Goal: Transaction & Acquisition: Obtain resource

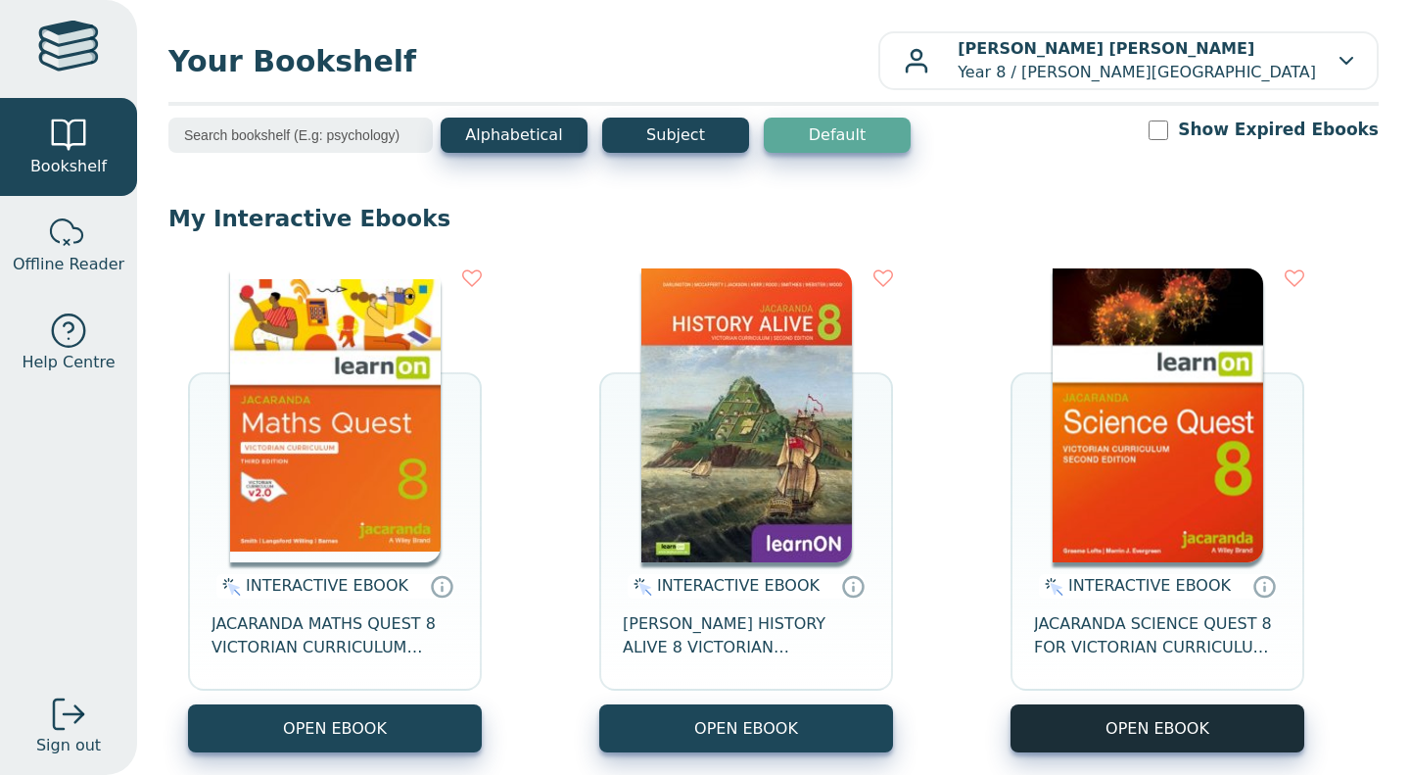
click at [1078, 719] on button "OPEN EBOOK" at bounding box center [1158, 728] width 294 height 48
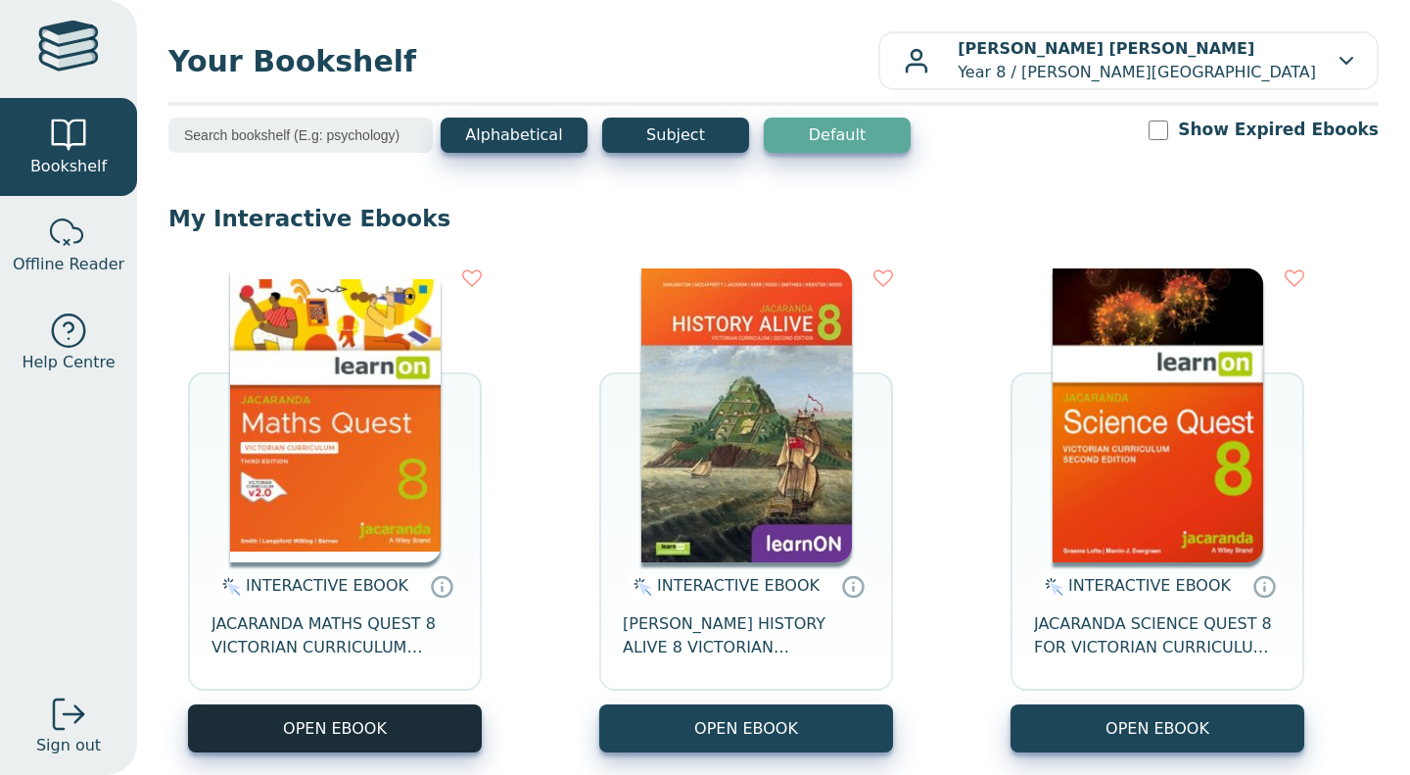
click at [409, 726] on button "OPEN EBOOK" at bounding box center [335, 728] width 294 height 48
